Goal: Find specific page/section: Find specific page/section

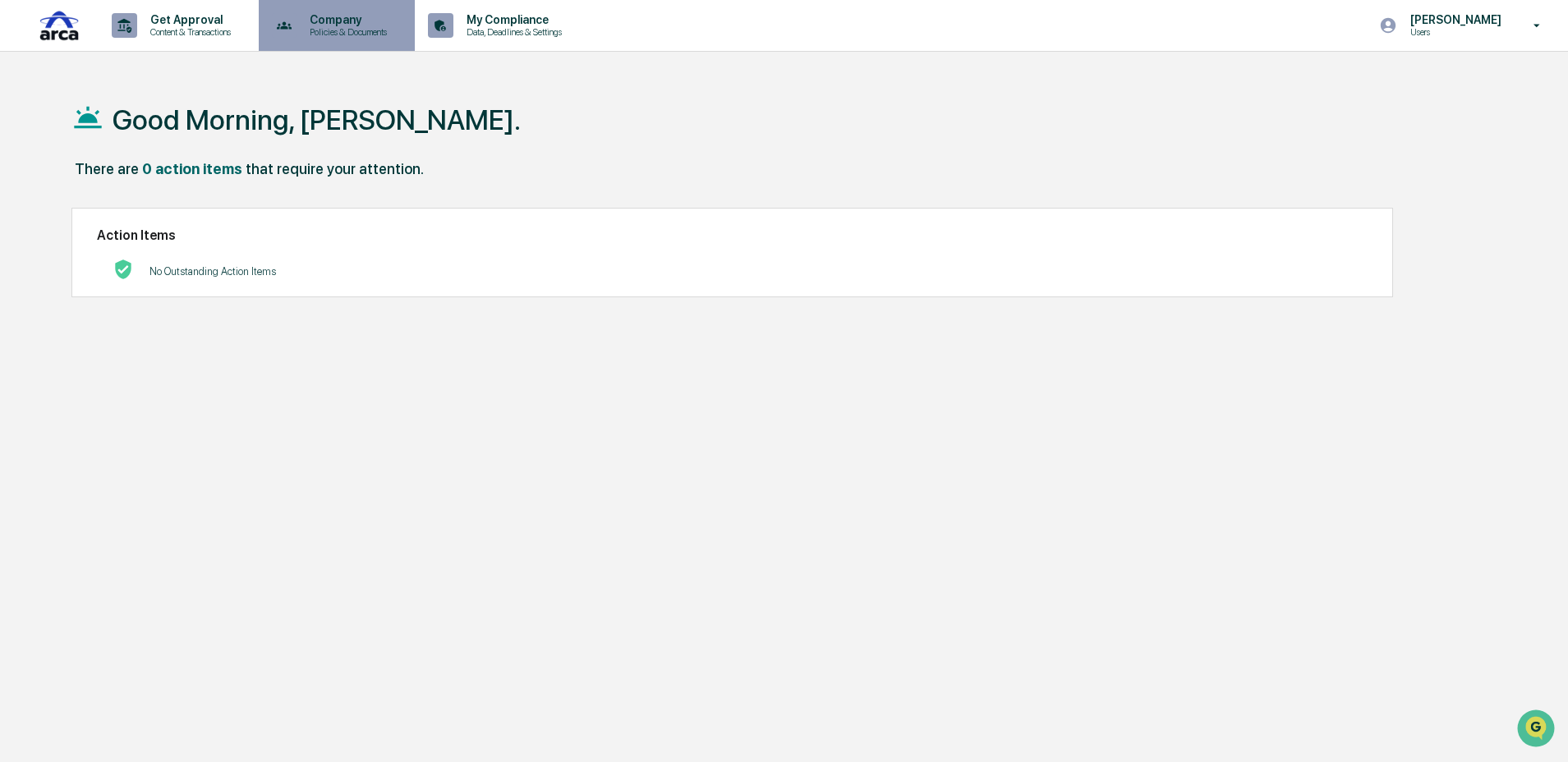
click at [395, 28] on p "Policies & Documents" at bounding box center [346, 32] width 99 height 12
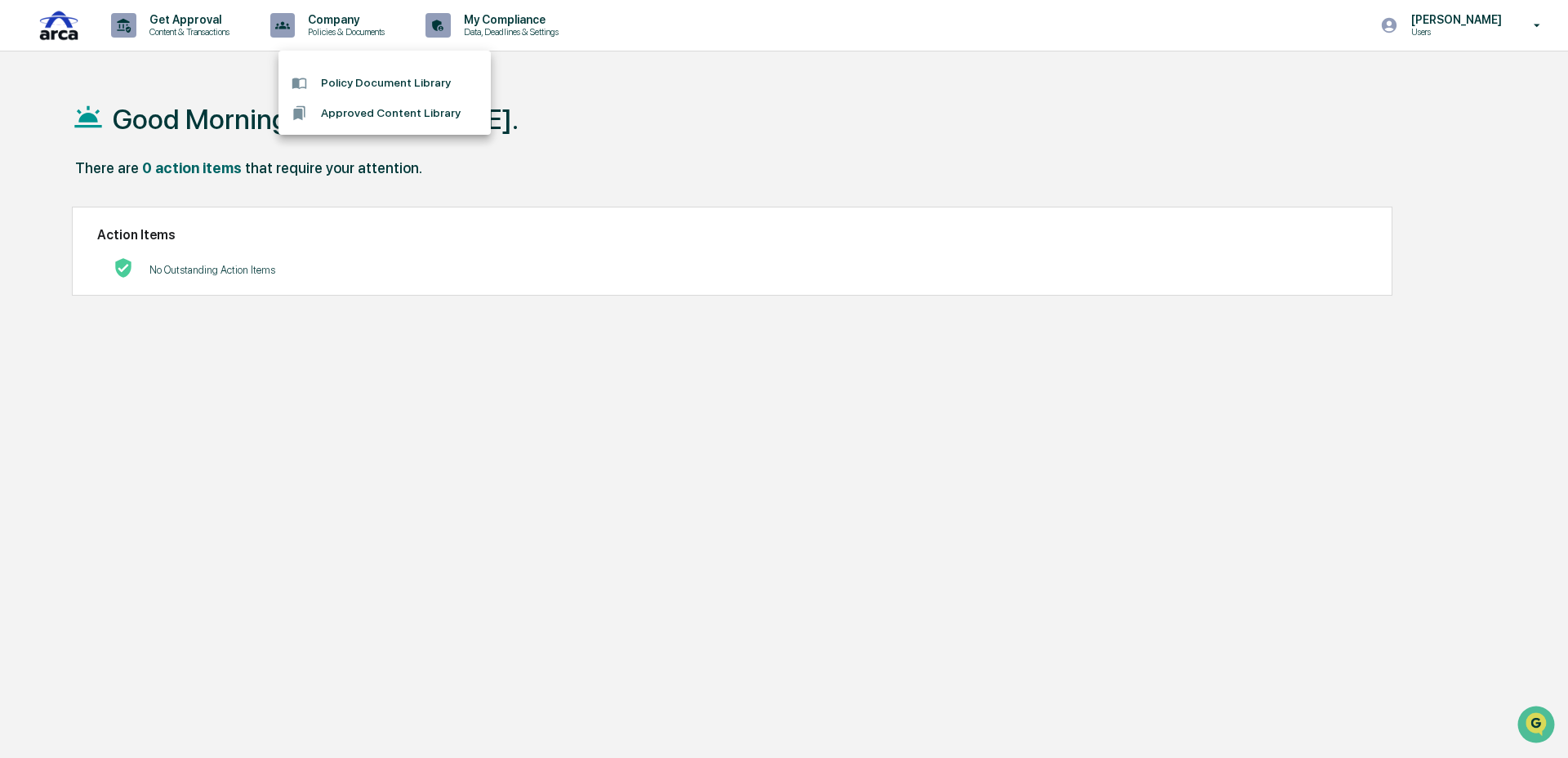
click at [204, 32] on div at bounding box center [784, 379] width 1568 height 758
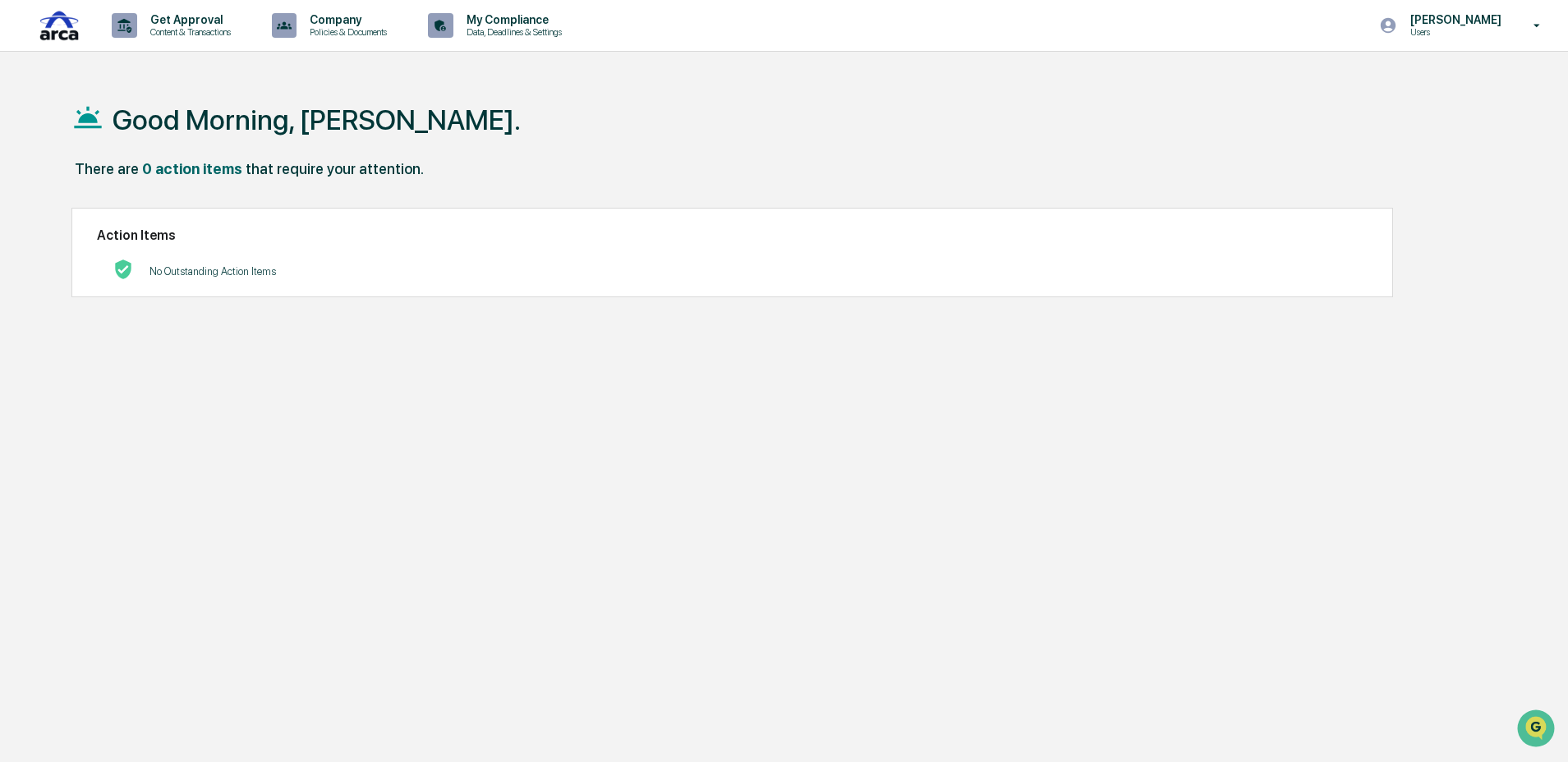
click at [189, 22] on p "Get Approval" at bounding box center [188, 20] width 101 height 14
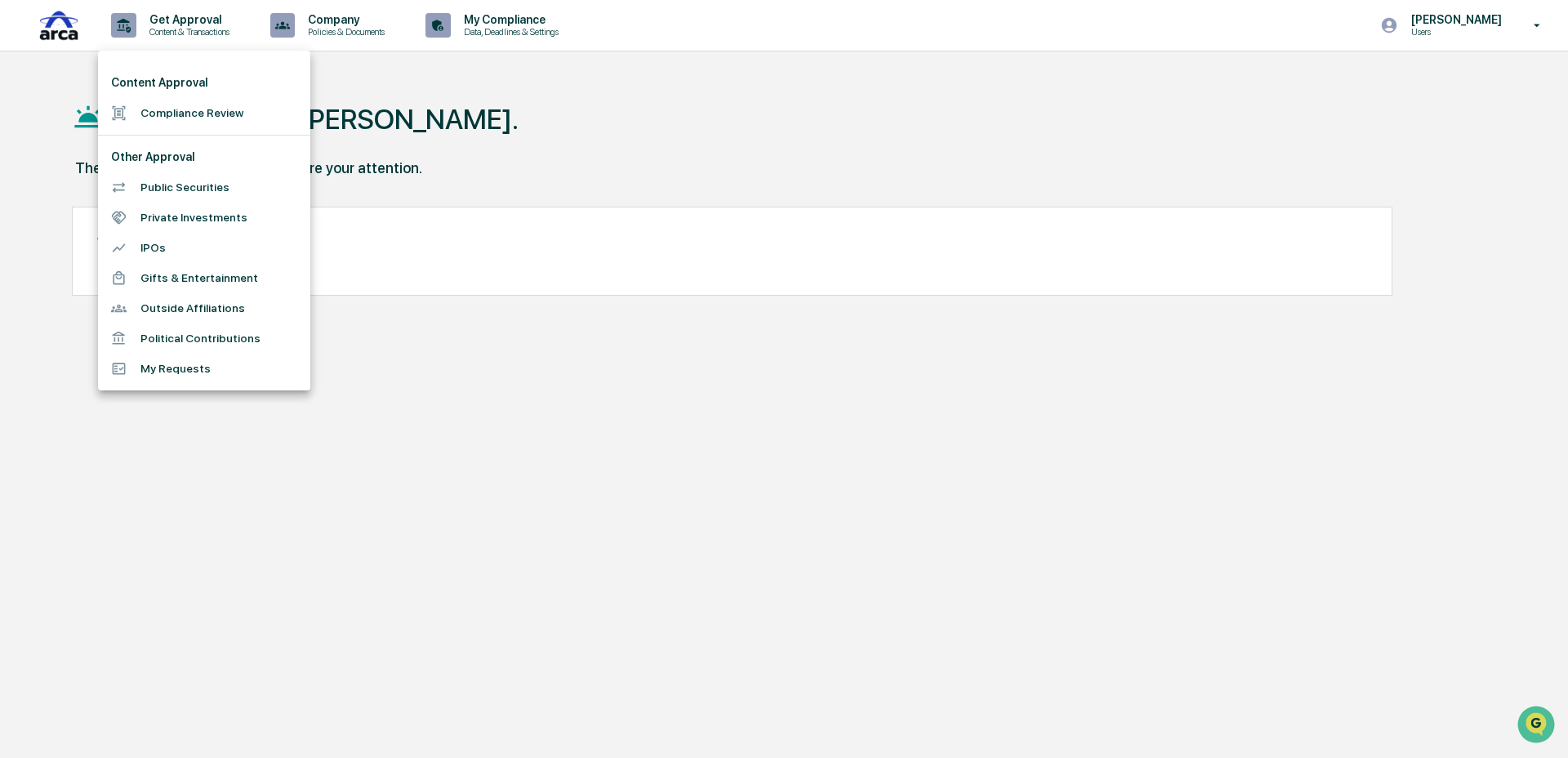
click at [1143, 176] on div at bounding box center [784, 379] width 1568 height 758
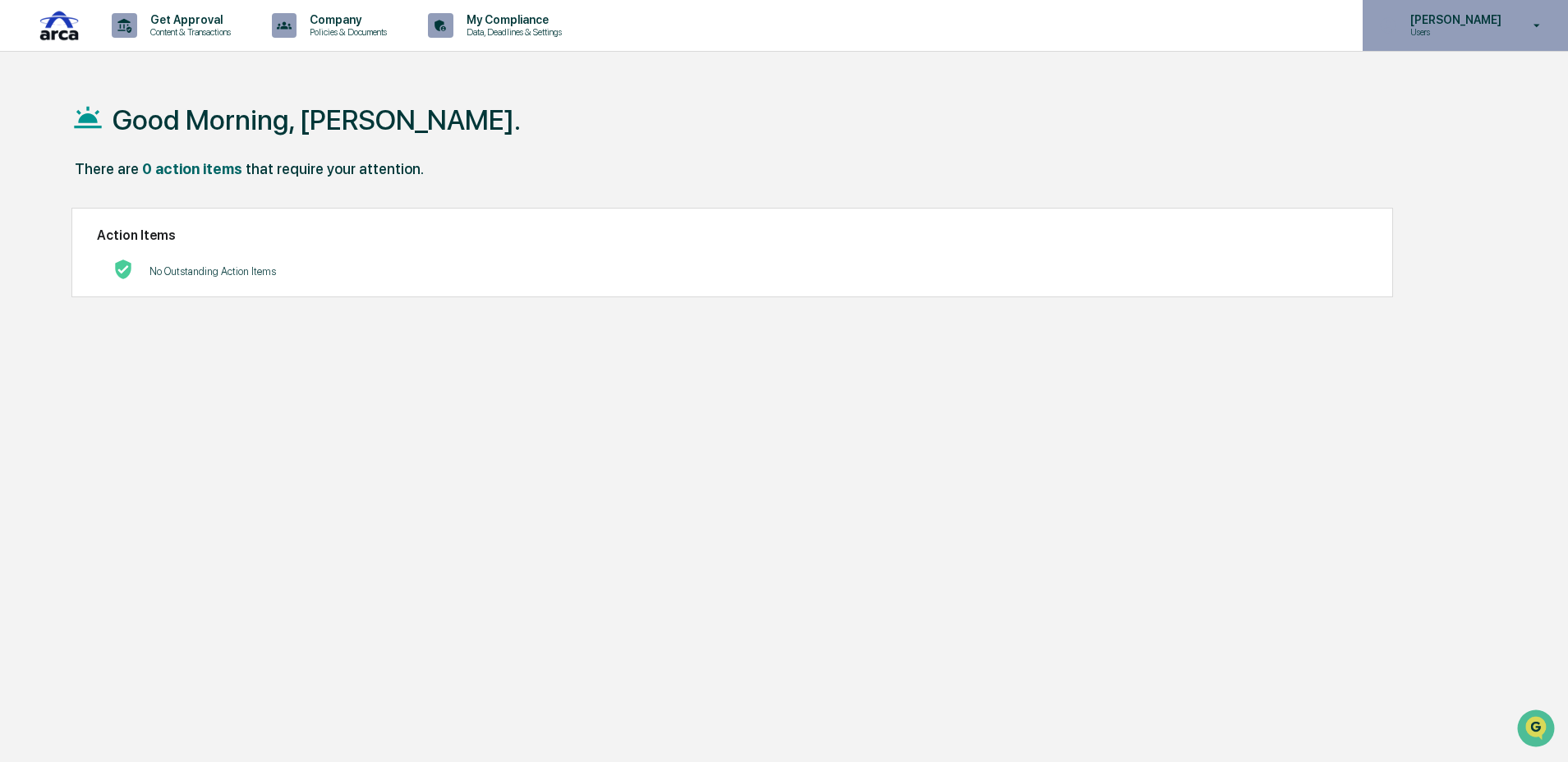
click at [1484, 38] on div "[PERSON_NAME] Users" at bounding box center [1465, 25] width 206 height 51
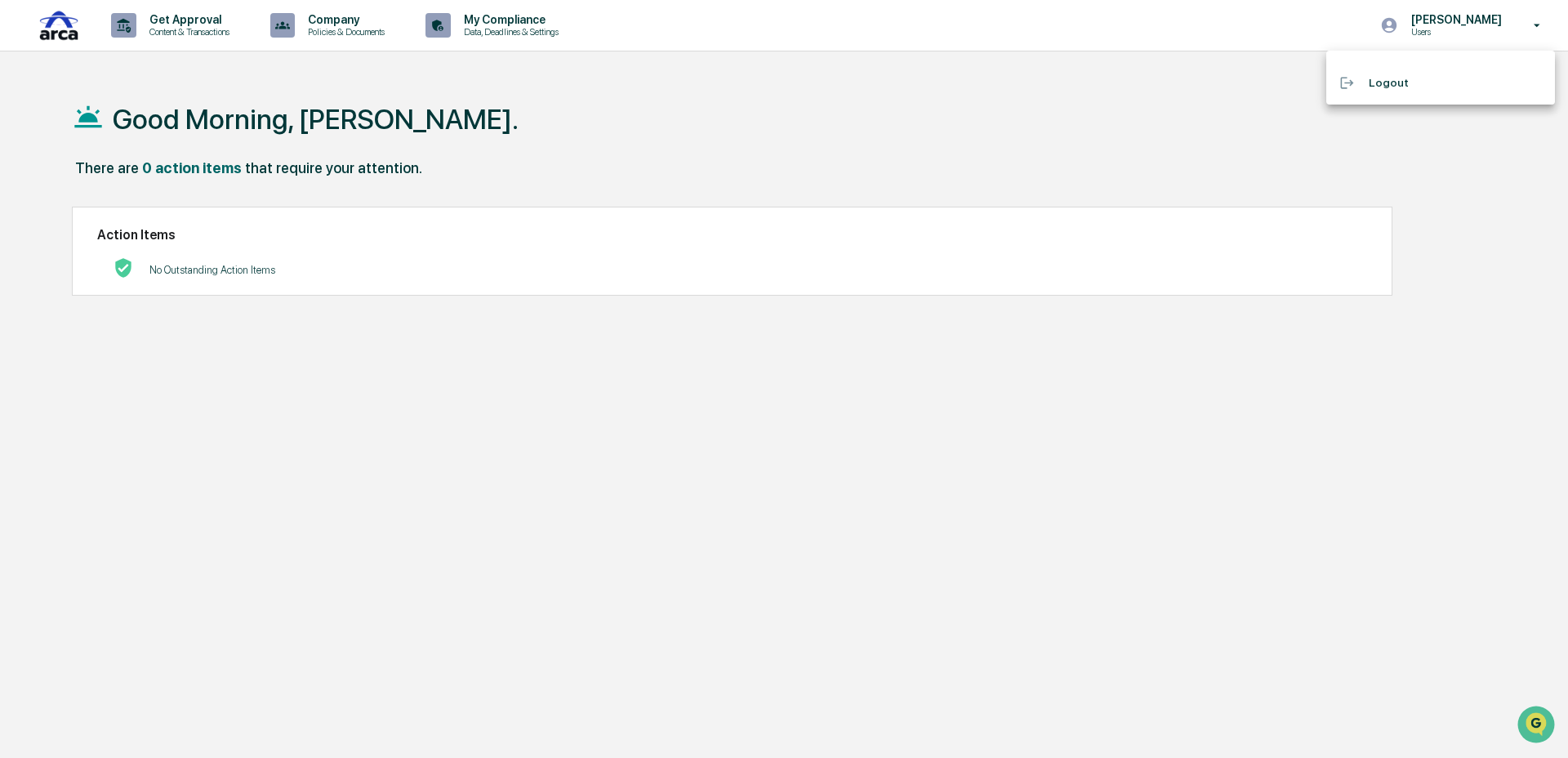
click at [1101, 114] on div at bounding box center [784, 379] width 1568 height 758
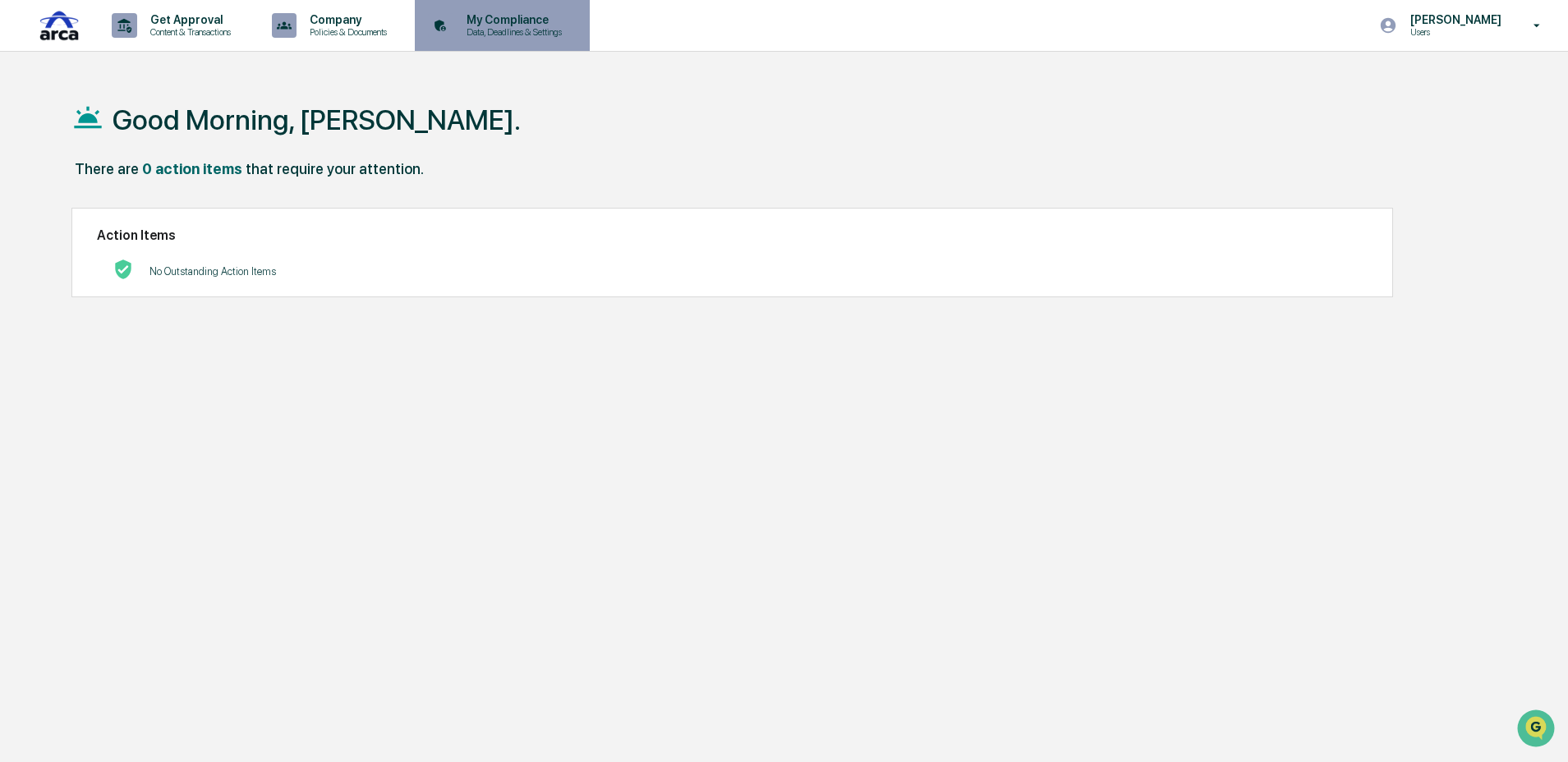
click at [548, 11] on div "My Compliance Data, Deadlines & Settings" at bounding box center [500, 25] width 158 height 51
